Goal: Information Seeking & Learning: Learn about a topic

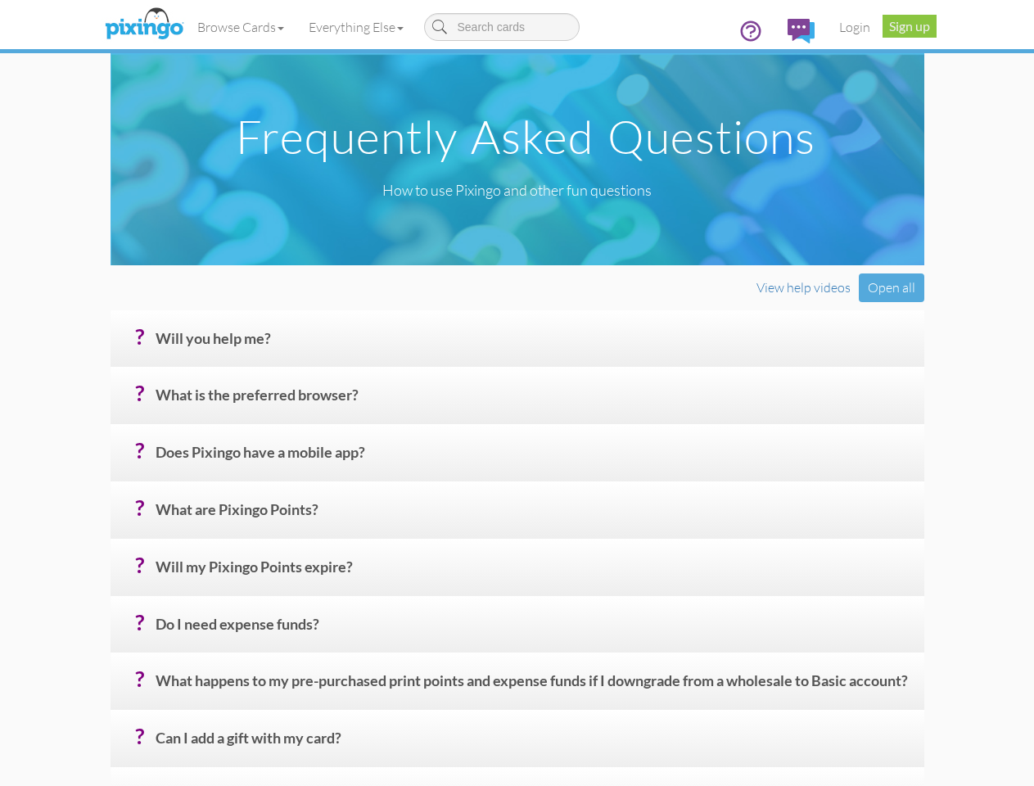
click at [517, 359] on h4 "? Will you help me?" at bounding box center [534, 345] width 756 height 29
click at [185, 27] on link "Browse Cards" at bounding box center [240, 27] width 111 height 41
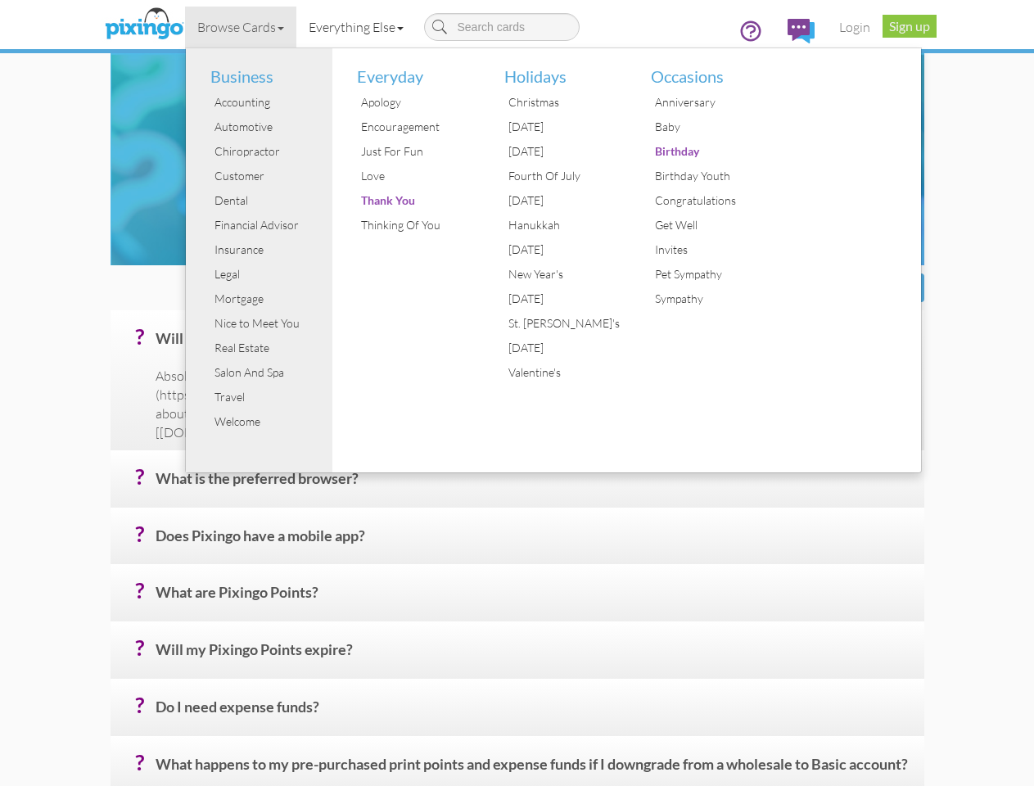
click at [296, 27] on link "Everything Else" at bounding box center [356, 27] width 120 height 41
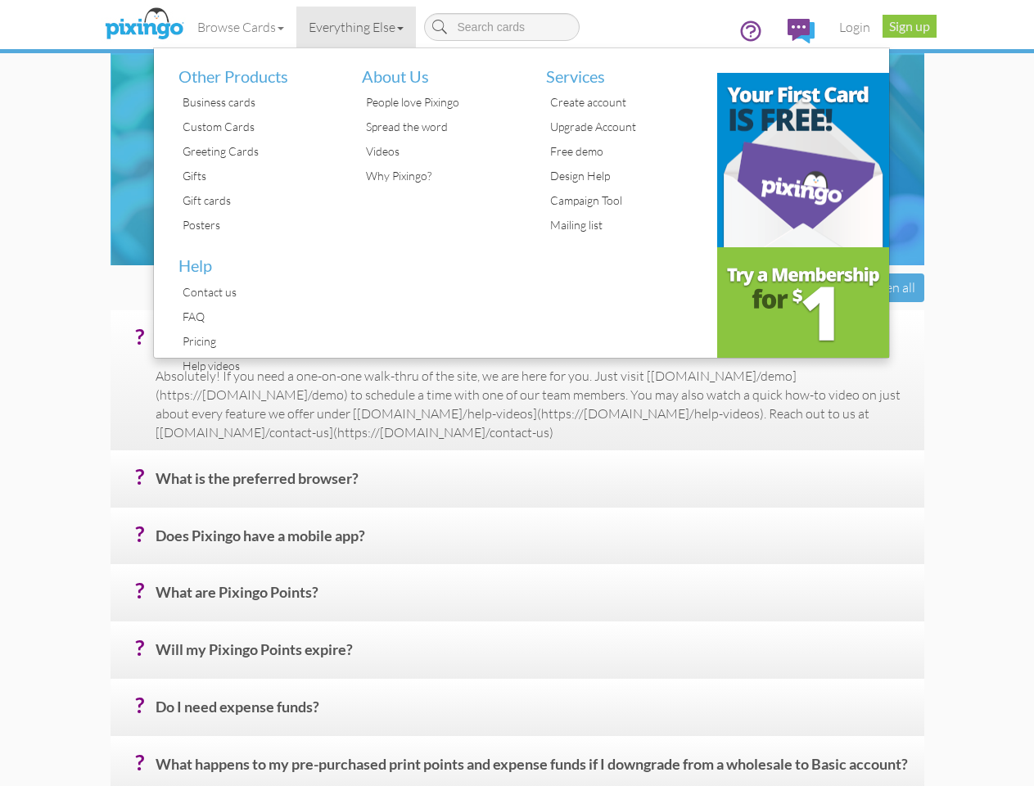
click at [924, 302] on div "Open all" at bounding box center [891, 287] width 65 height 29
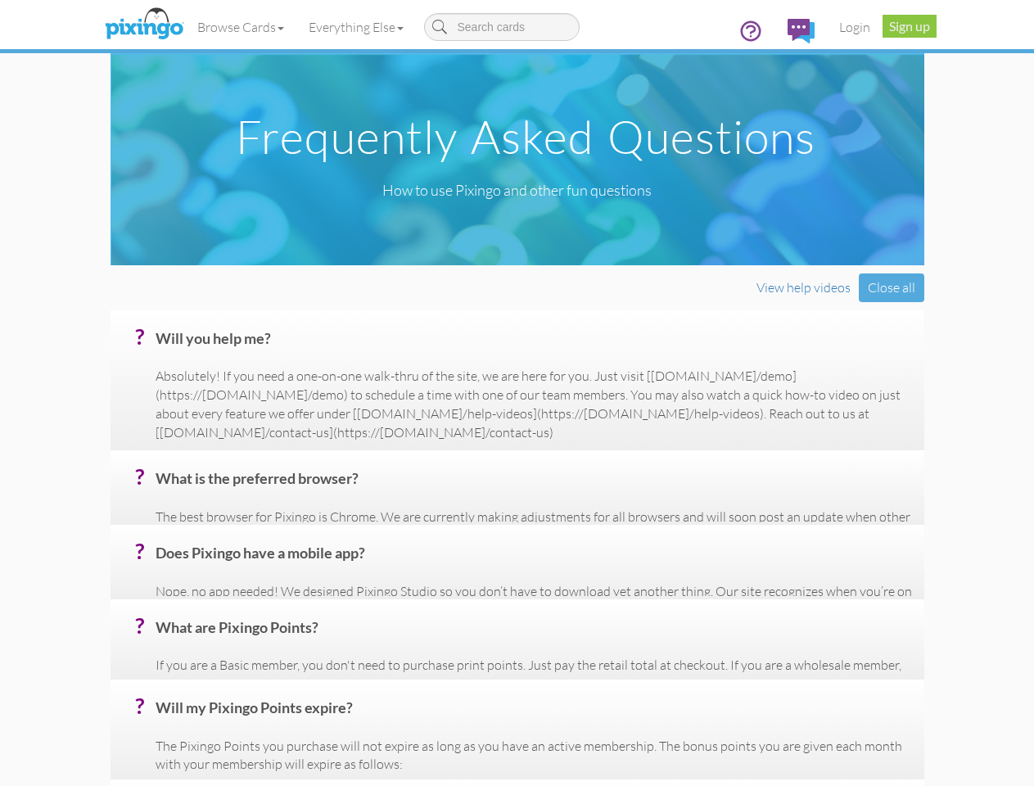
click at [533, 359] on h4 "? Will you help me?" at bounding box center [534, 345] width 756 height 29
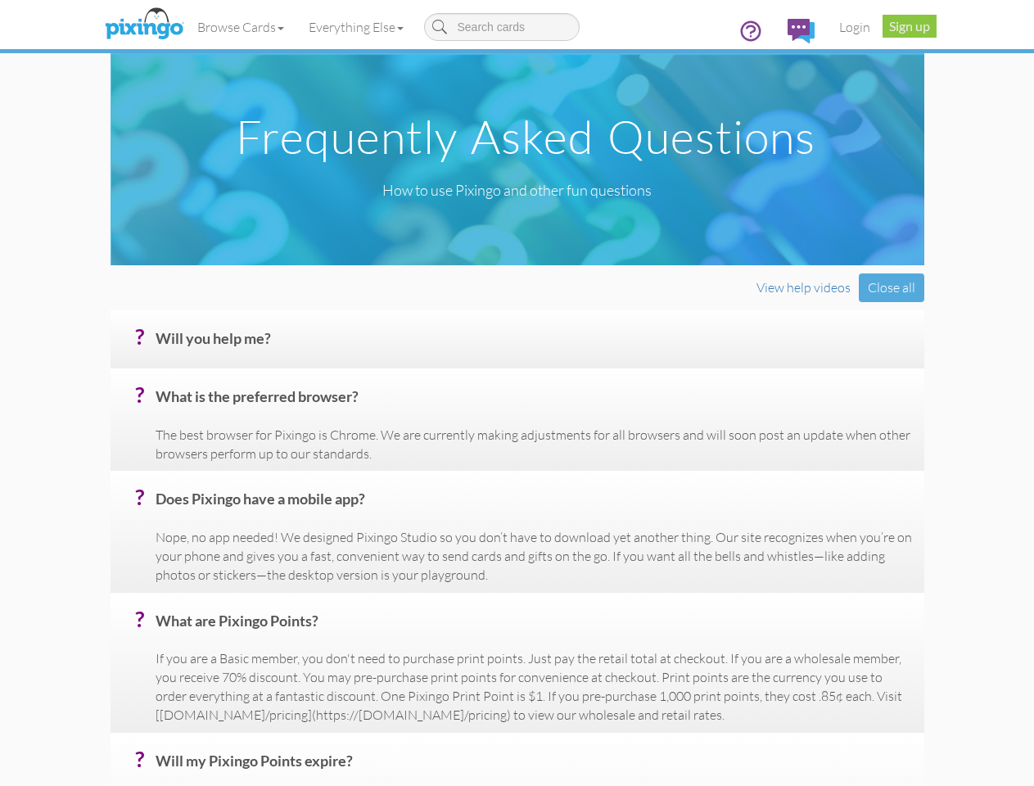
click at [533, 417] on h4 "? What is the preferred browser?" at bounding box center [534, 403] width 756 height 29
click at [533, 463] on p "The best browser for Pixingo is Chrome. We are currently making adjustments for…" at bounding box center [534, 445] width 756 height 38
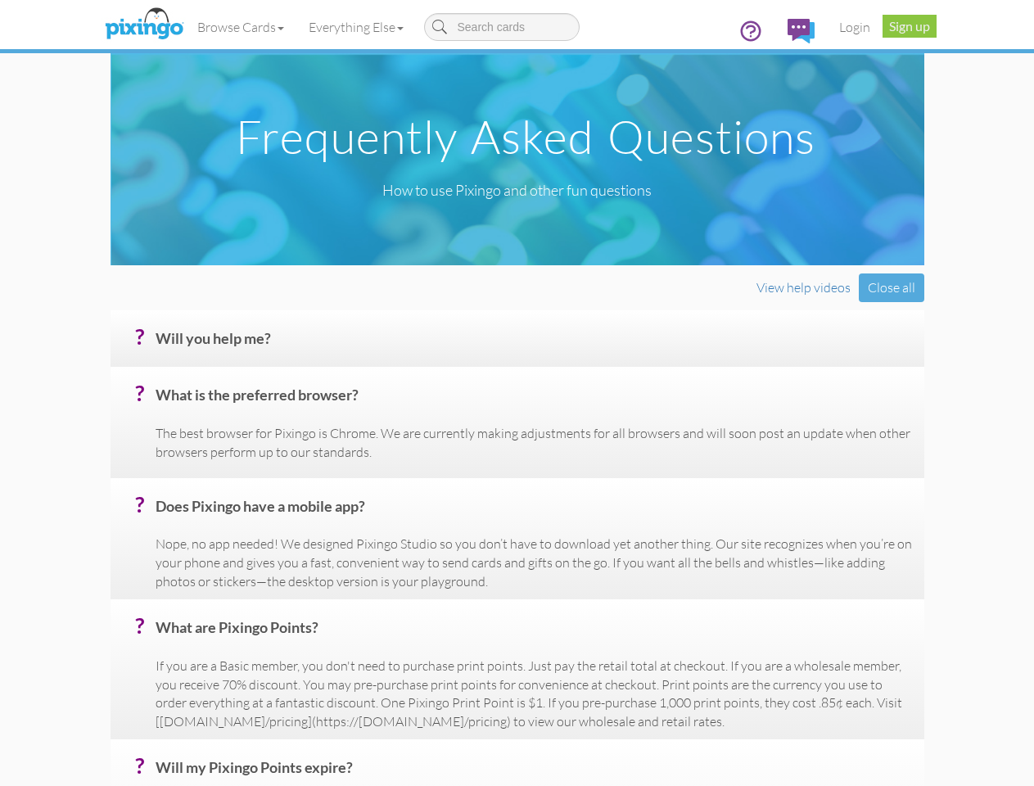
click at [533, 566] on div "? Does Pixingo have a mobile app? Nope, no app needed! We designed Pixingo Stud…" at bounding box center [518, 538] width 814 height 121
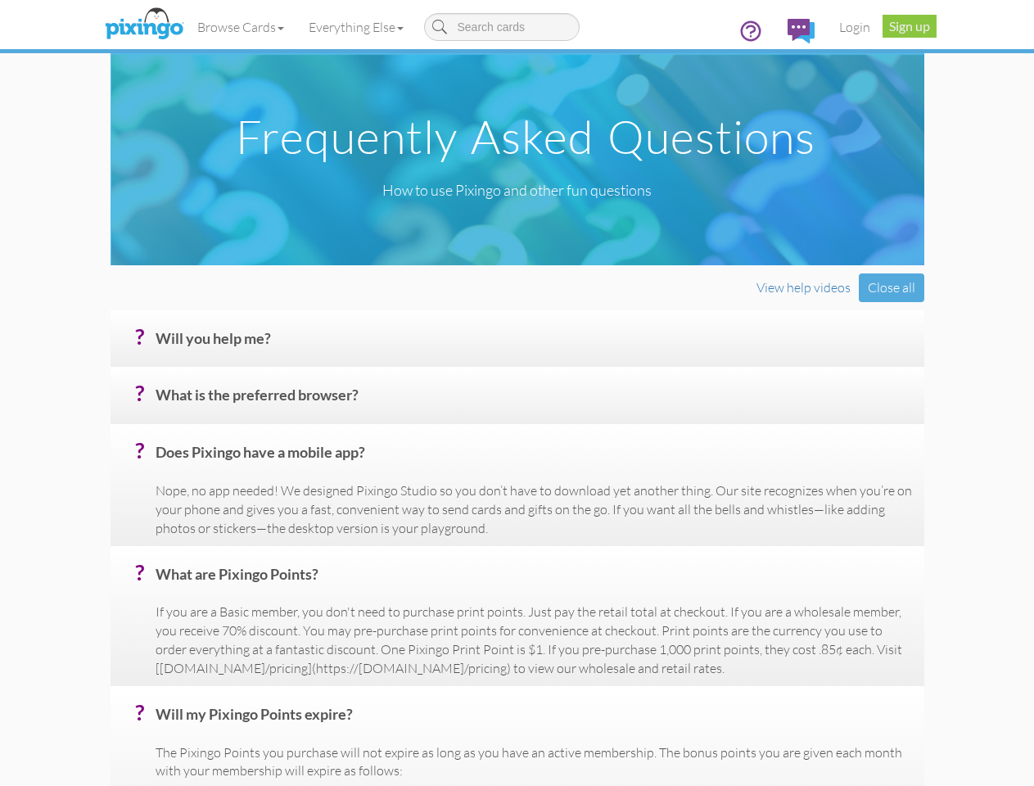
click at [533, 595] on h4 "? What are Pixingo Points?" at bounding box center [534, 580] width 756 height 29
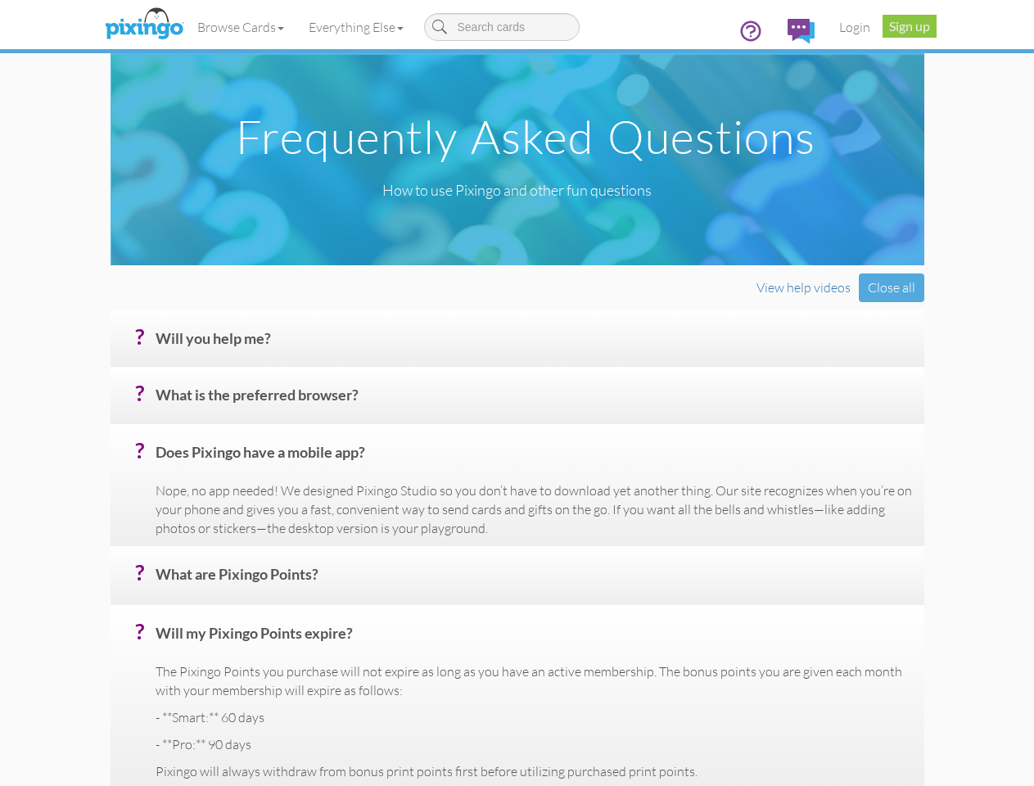
click at [533, 681] on div "? Will my Pixingo Points expire? The Pixingo Points you purchase will not expir…" at bounding box center [518, 696] width 814 height 183
